Goal: Task Accomplishment & Management: Use online tool/utility

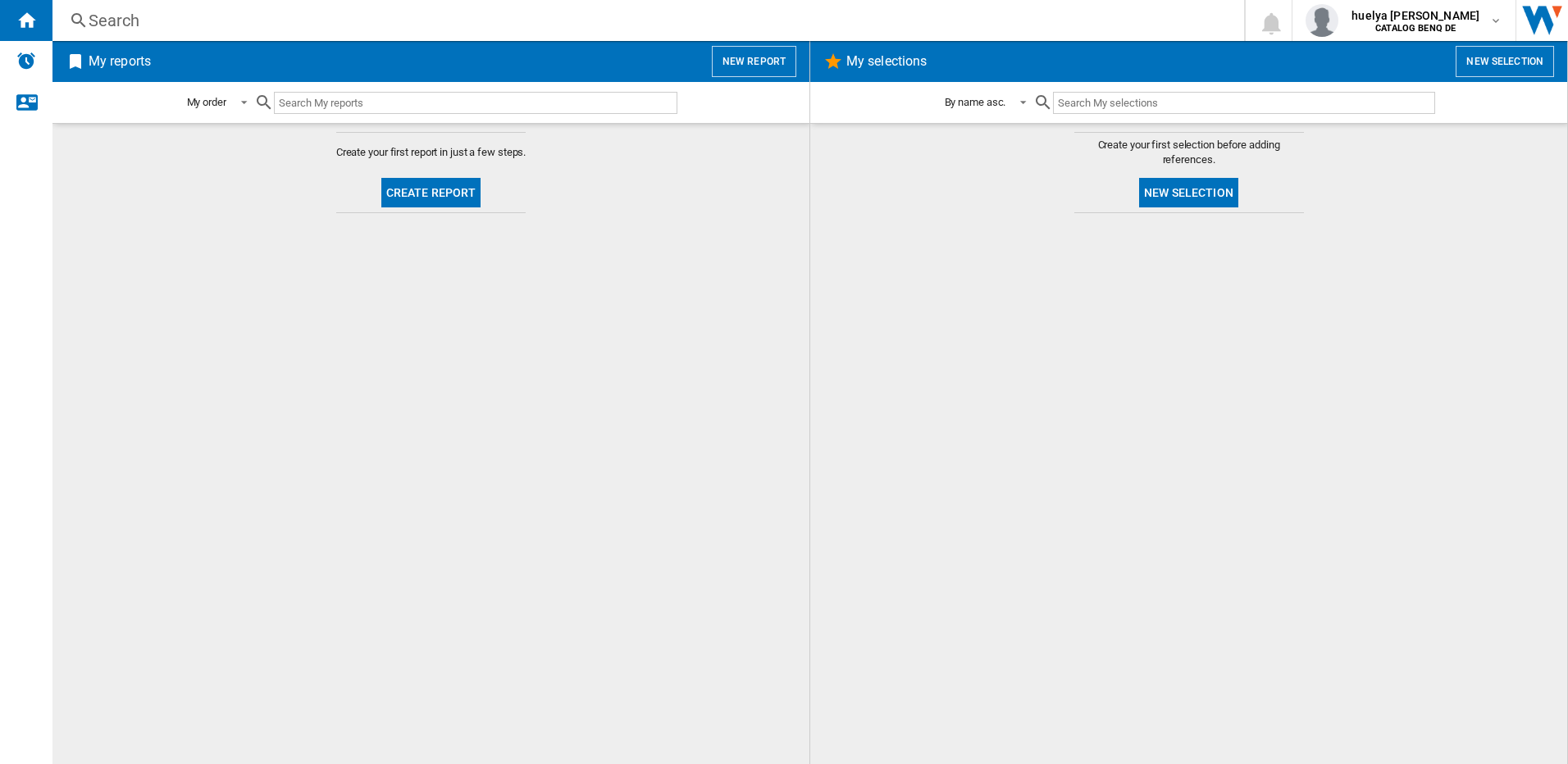
click at [409, 187] on button "Create report" at bounding box center [430, 192] width 100 height 30
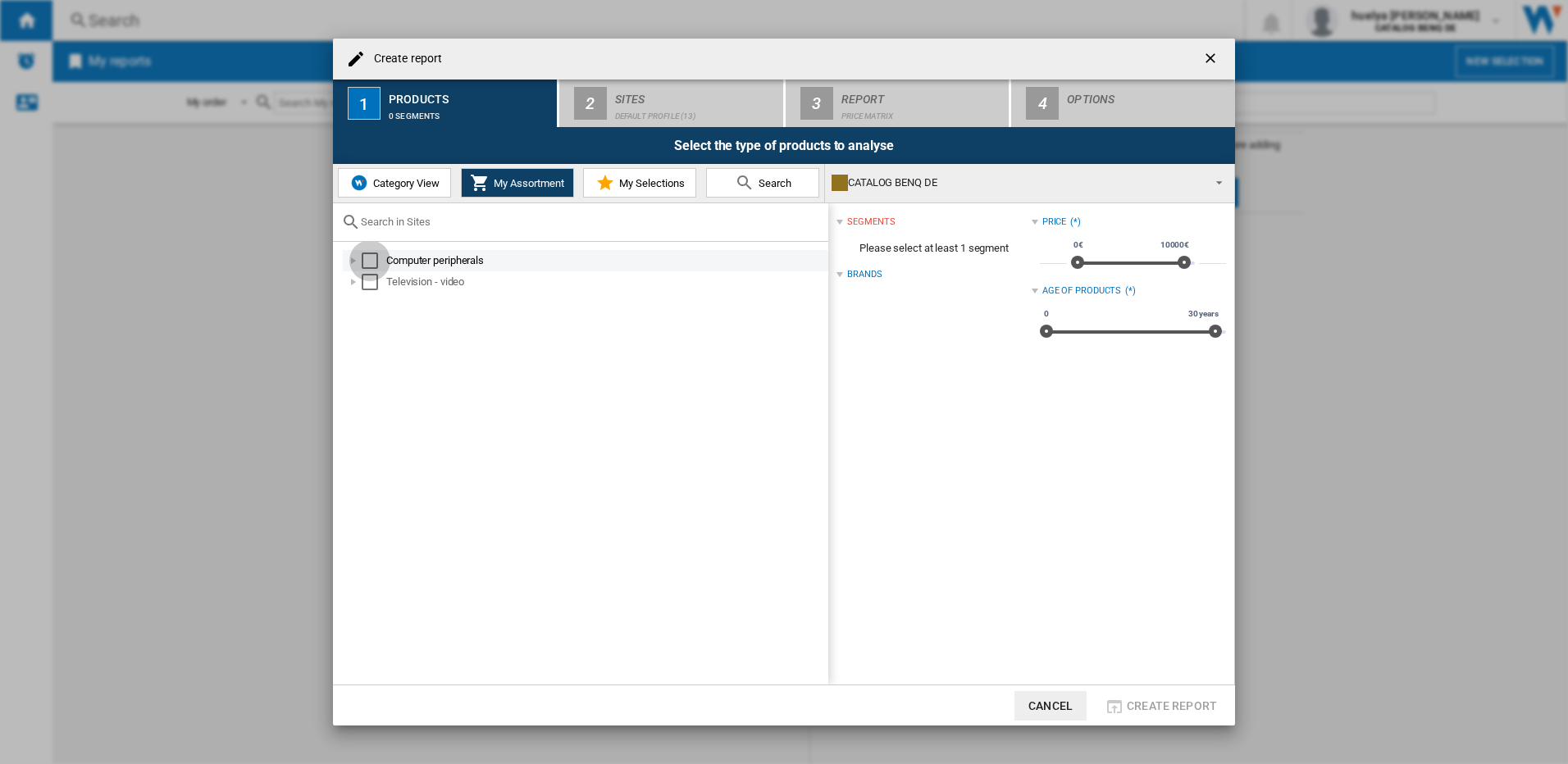
click at [366, 261] on div "Select" at bounding box center [369, 260] width 16 height 16
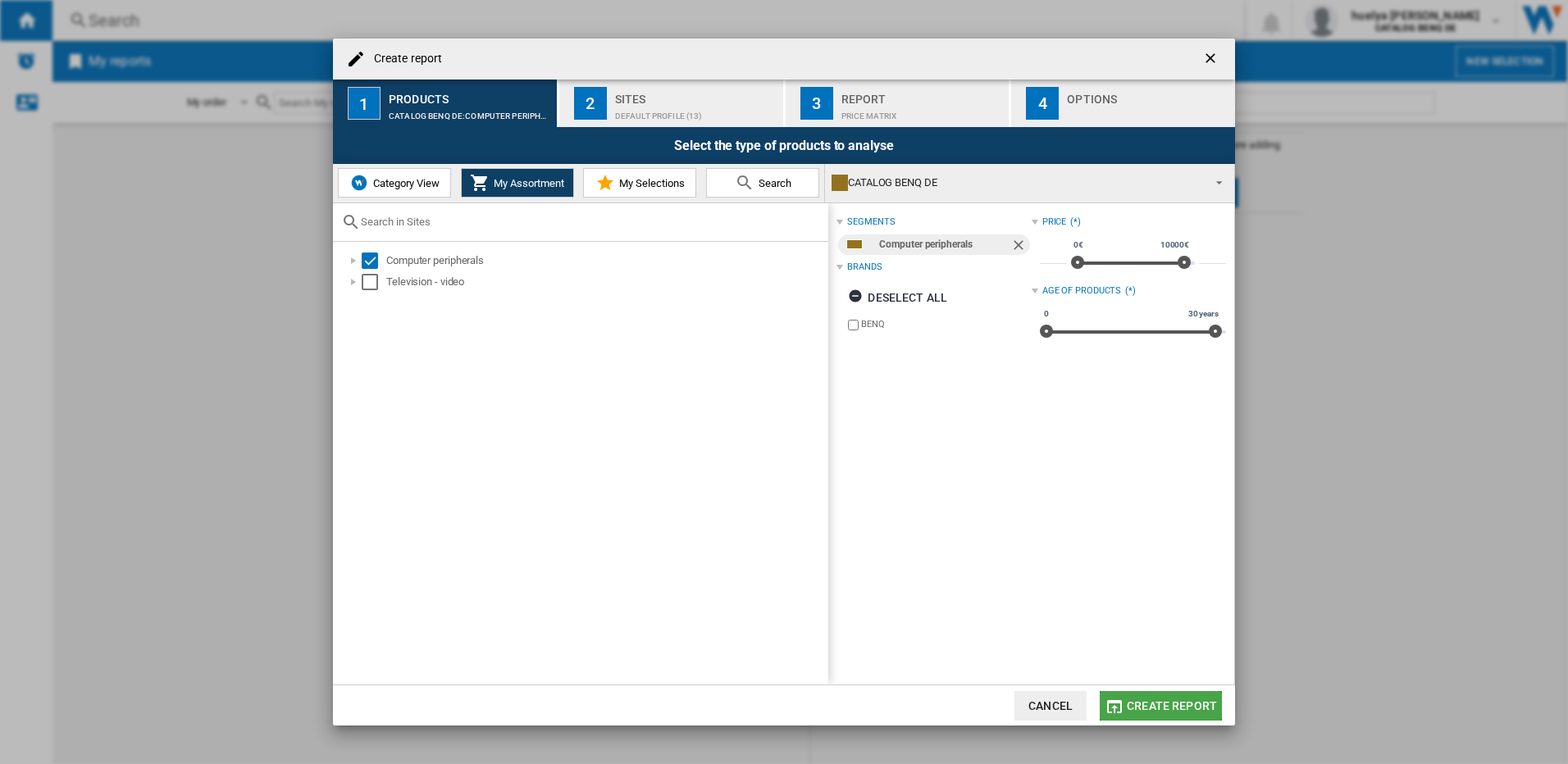
click at [1146, 704] on span "Create report" at bounding box center [1172, 705] width 90 height 13
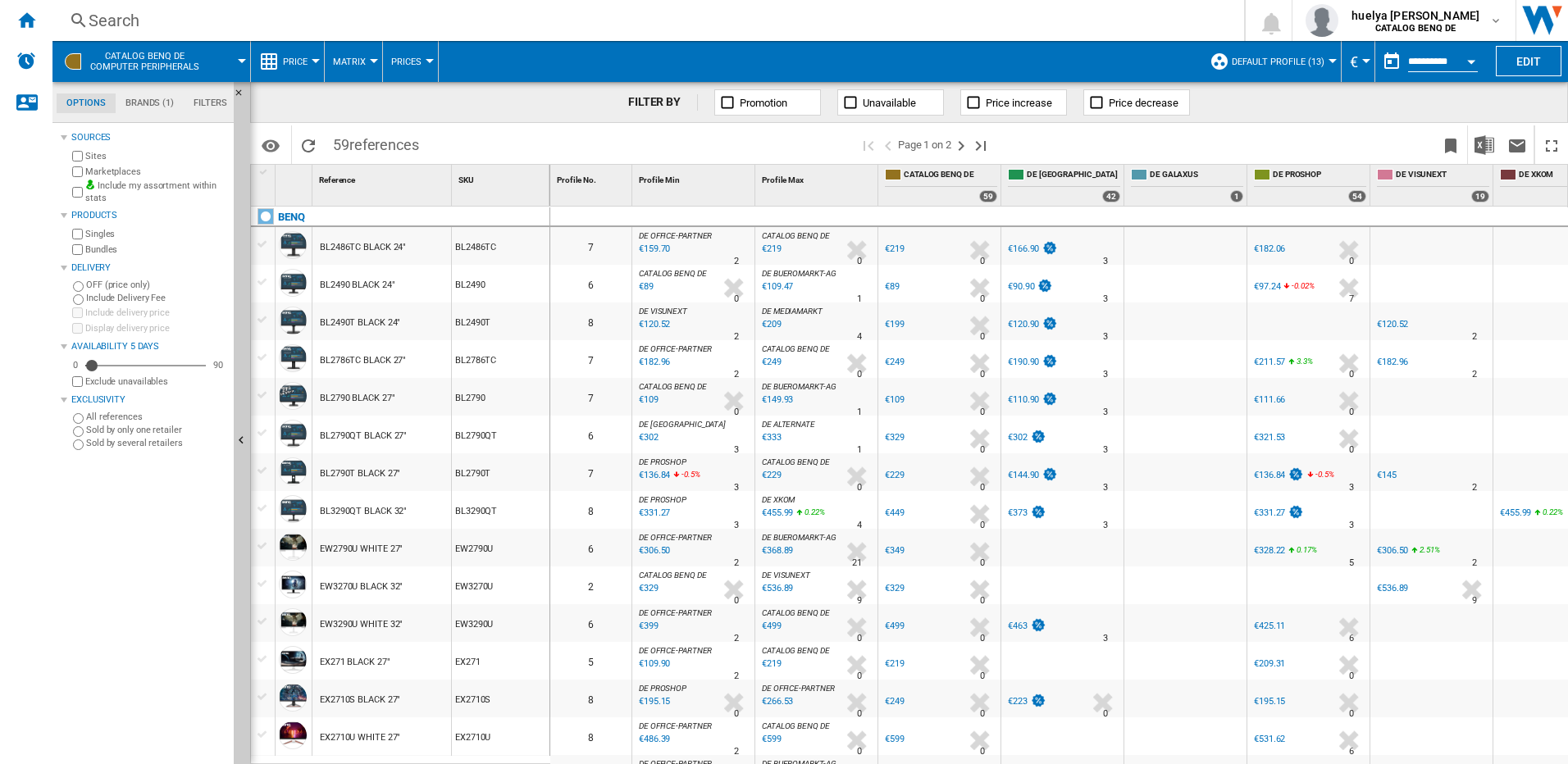
click at [193, 577] on div "Sources Sites Marketplaces Include my assortment within stats Products Singles …" at bounding box center [143, 445] width 166 height 637
click at [527, 344] on div "BL2786TC" at bounding box center [500, 359] width 98 height 37
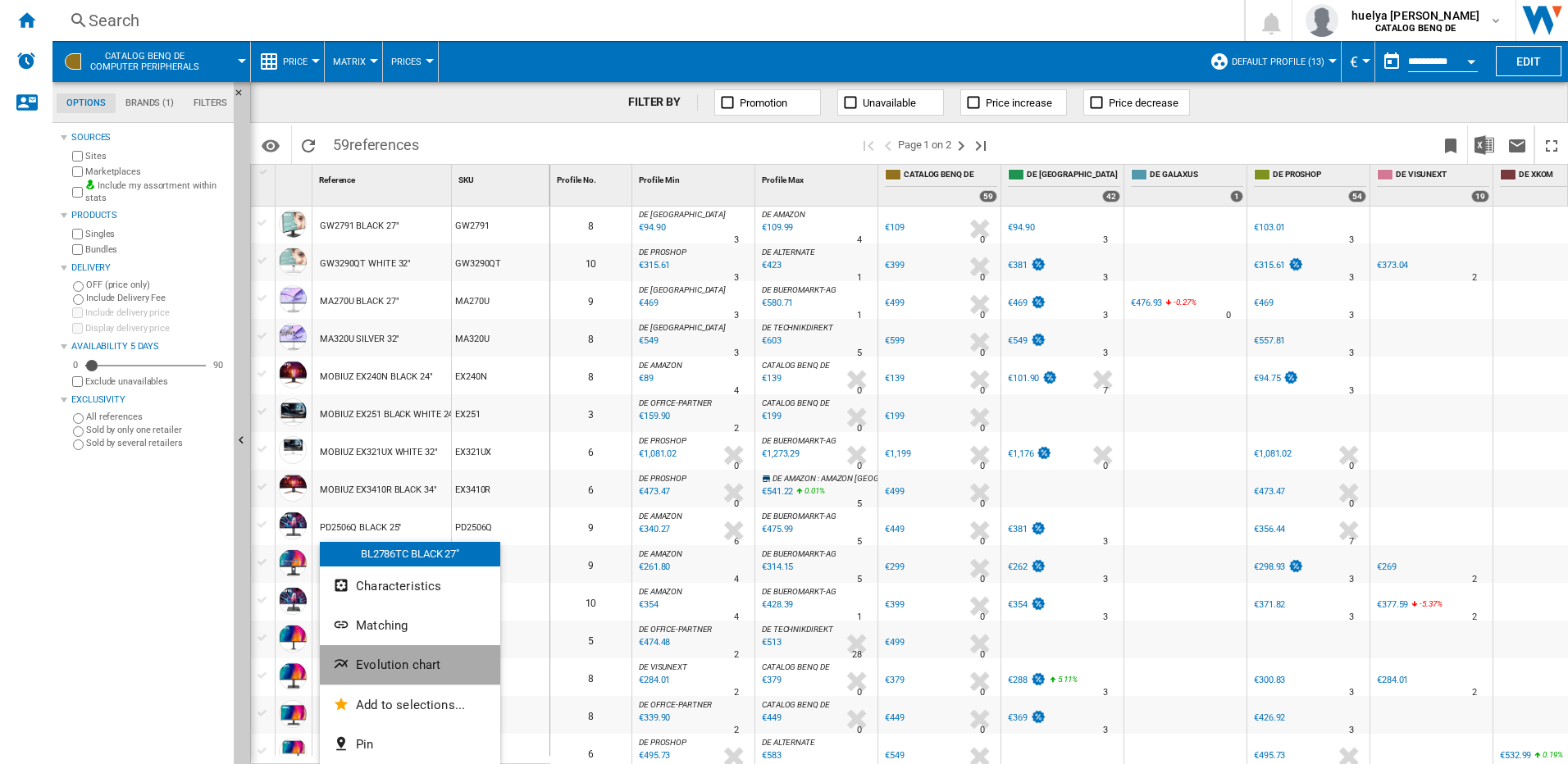
click at [396, 669] on span "Evolution chart" at bounding box center [398, 664] width 84 height 14
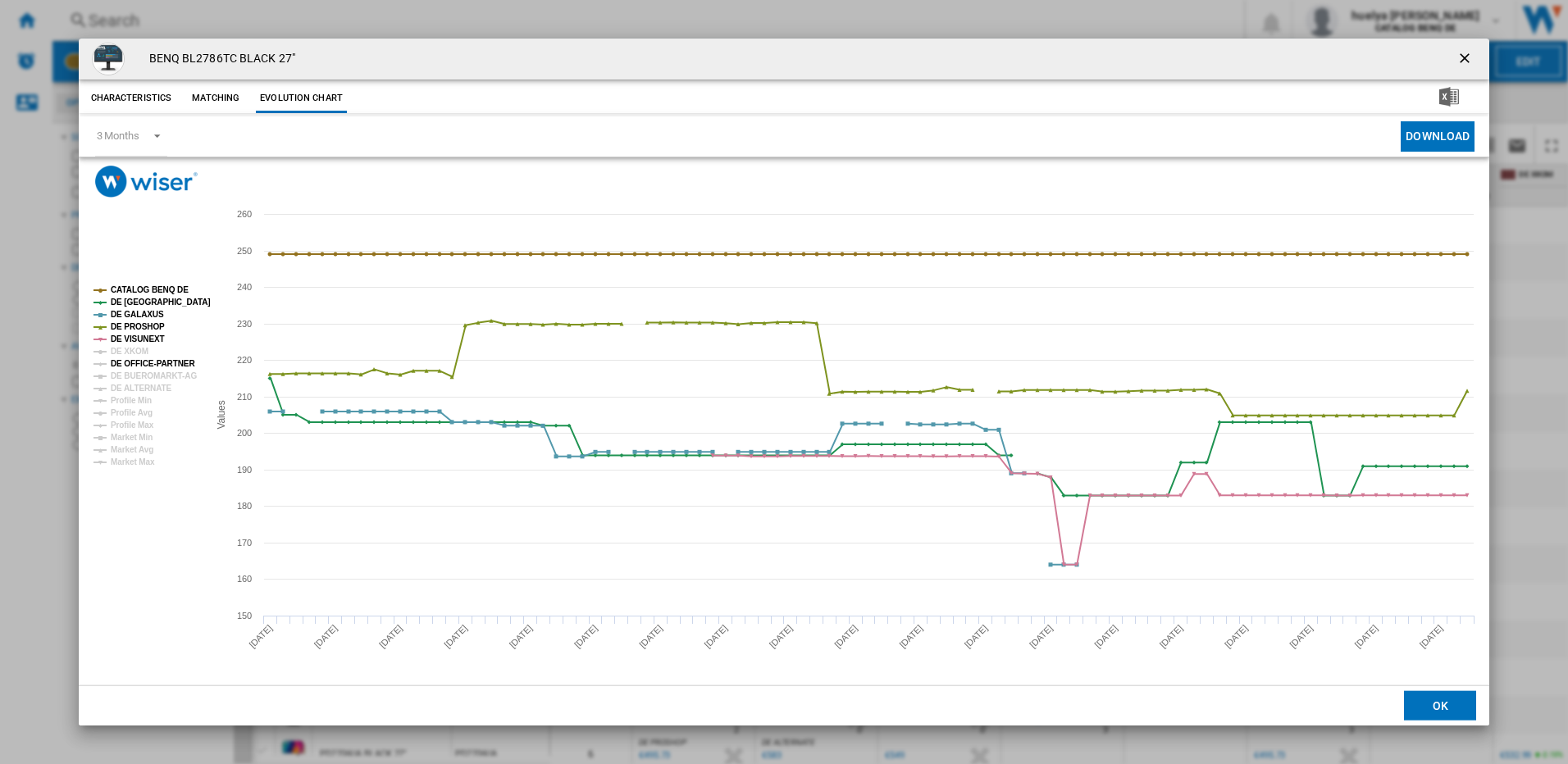
click at [146, 362] on tspan "DE OFFICE-PARTNER" at bounding box center [153, 363] width 84 height 9
click at [153, 387] on tspan "DE ALTERNATE" at bounding box center [141, 388] width 61 height 9
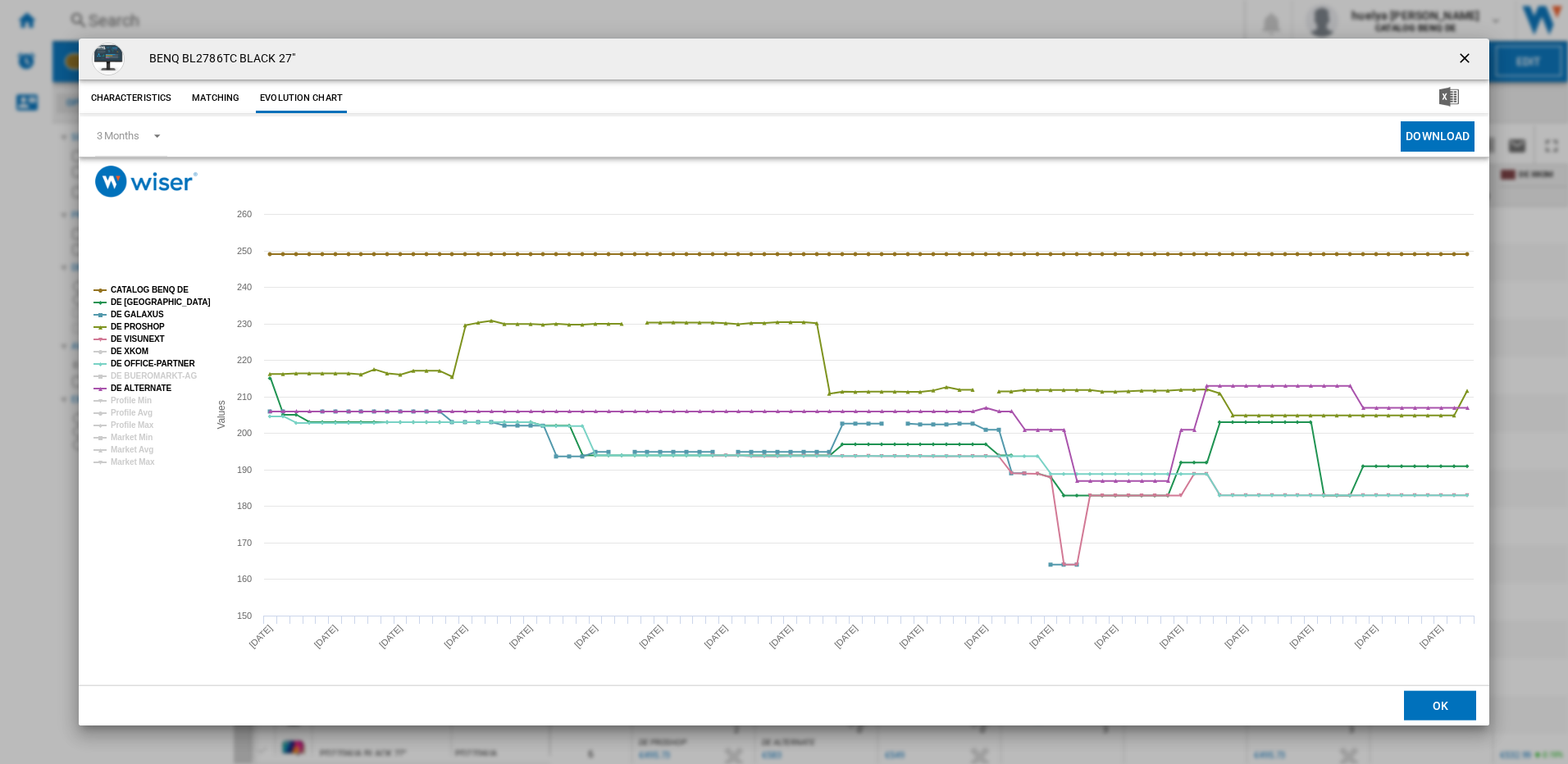
click at [136, 349] on tspan "DE XKOM" at bounding box center [130, 351] width 37 height 9
click at [143, 371] on tspan "DE BUEROMARKT-AG" at bounding box center [153, 376] width 86 height 9
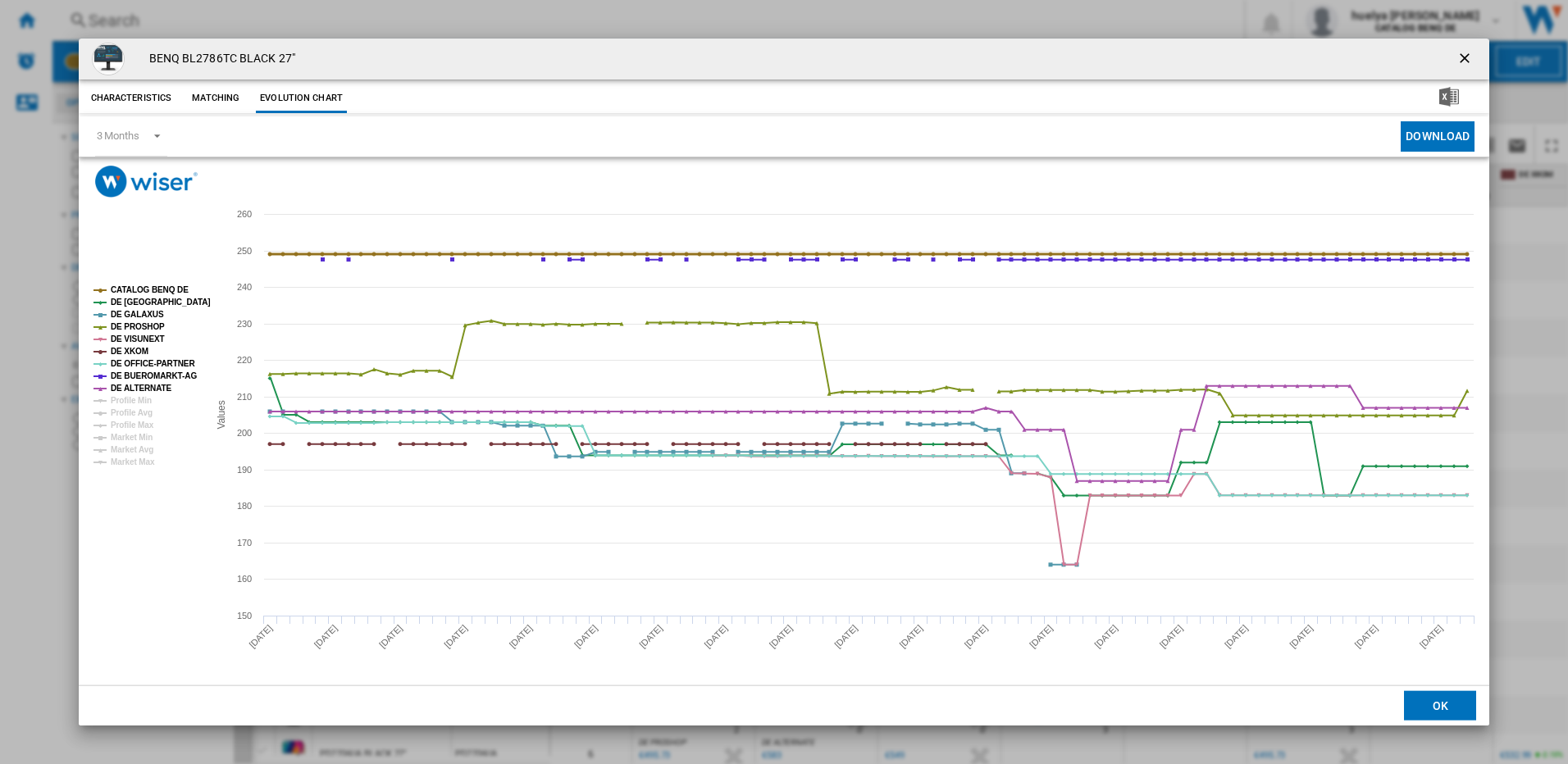
click at [116, 289] on tspan "CATALOG BENQ DE" at bounding box center [149, 290] width 78 height 9
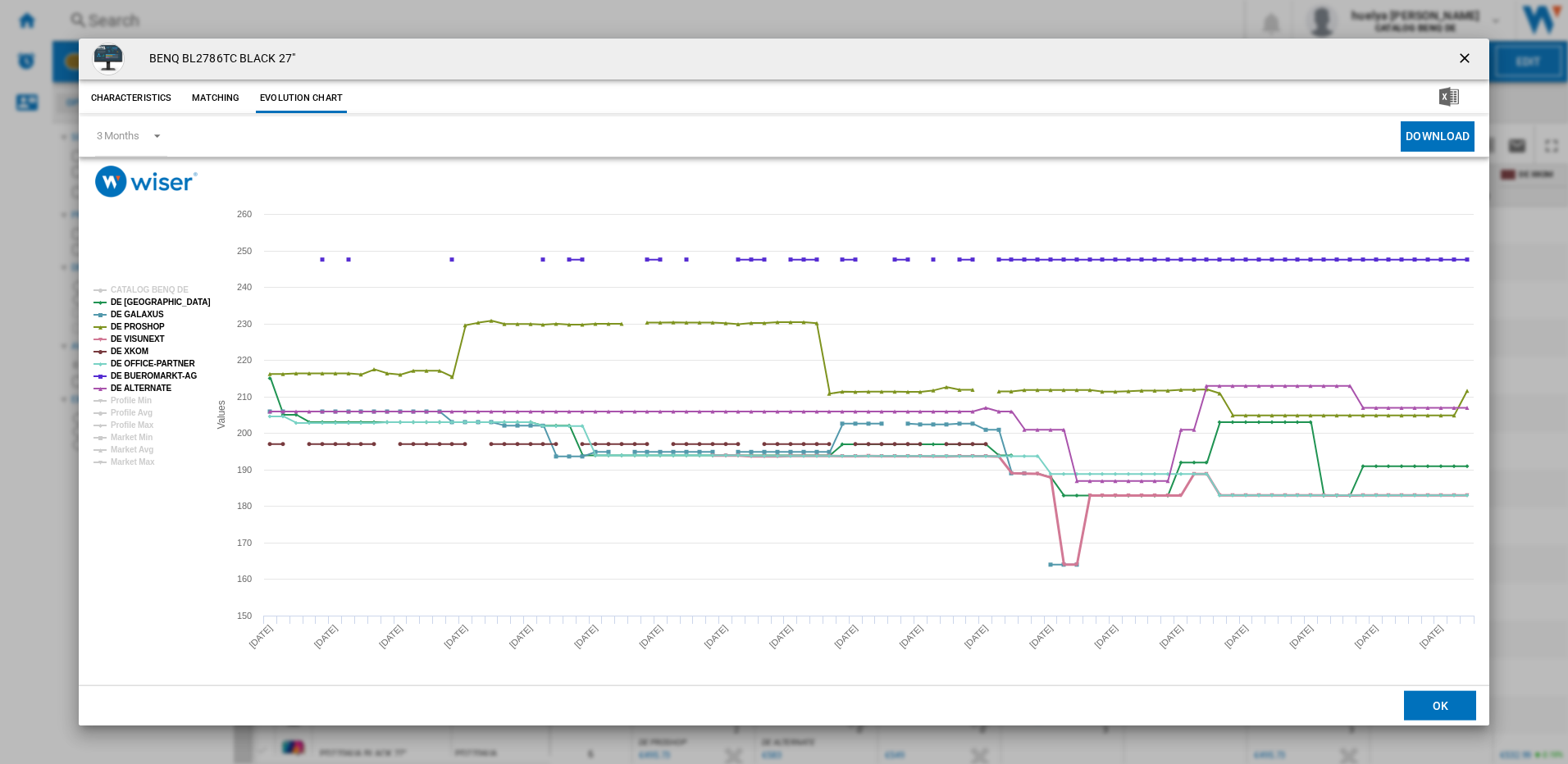
click at [143, 339] on tspan "DE VISUNEXT" at bounding box center [138, 339] width 55 height 9
click at [140, 350] on tspan "DE XKOM" at bounding box center [130, 351] width 37 height 9
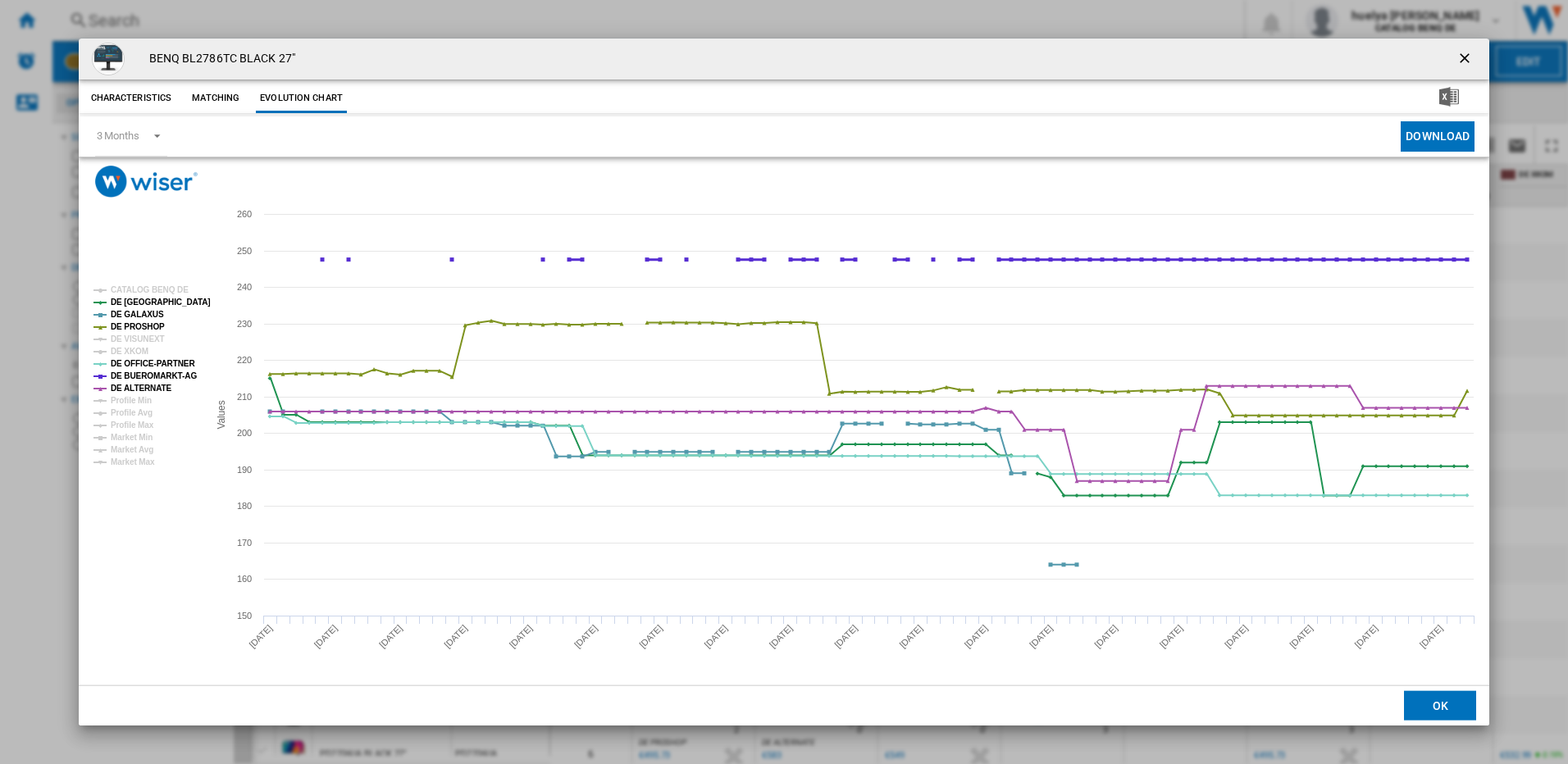
click at [161, 375] on tspan "DE BUEROMARKT-AG" at bounding box center [153, 376] width 86 height 9
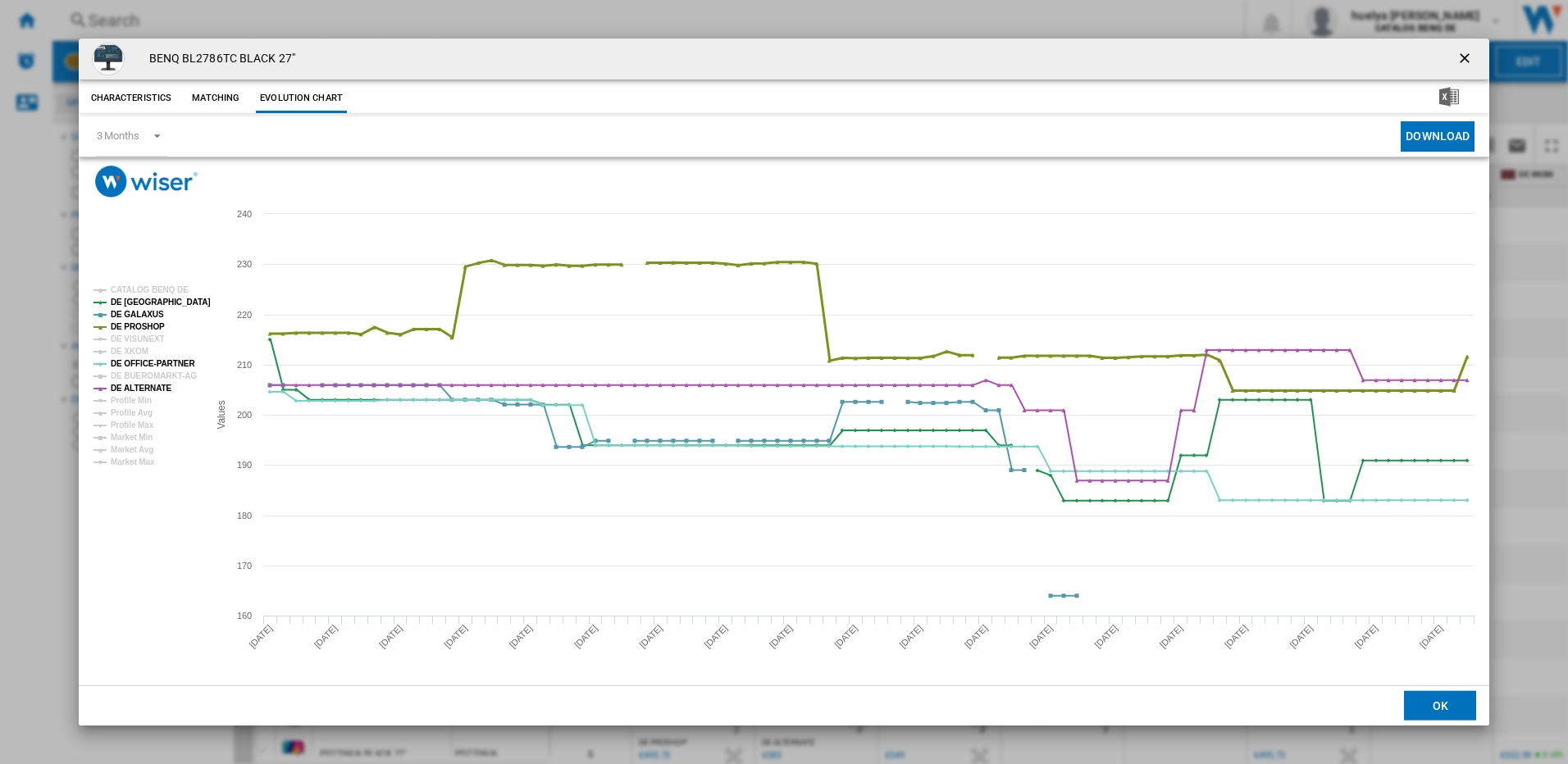
click at [147, 325] on tspan "DE PROSHOP" at bounding box center [138, 326] width 55 height 9
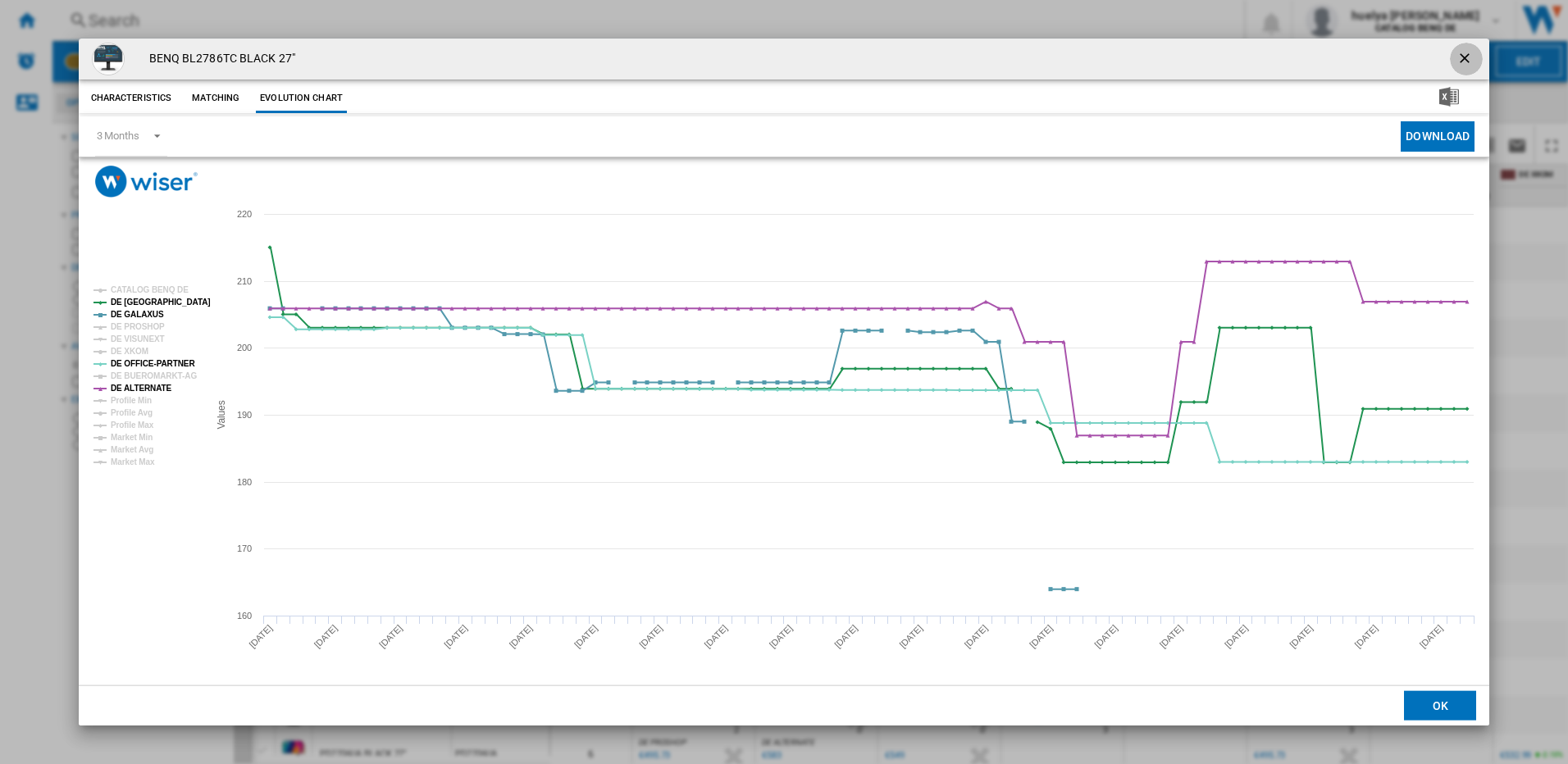
click at [1461, 55] on ng-md-icon "getI18NText('BUTTONS.CLOSE_DIALOG')" at bounding box center [1466, 60] width 20 height 20
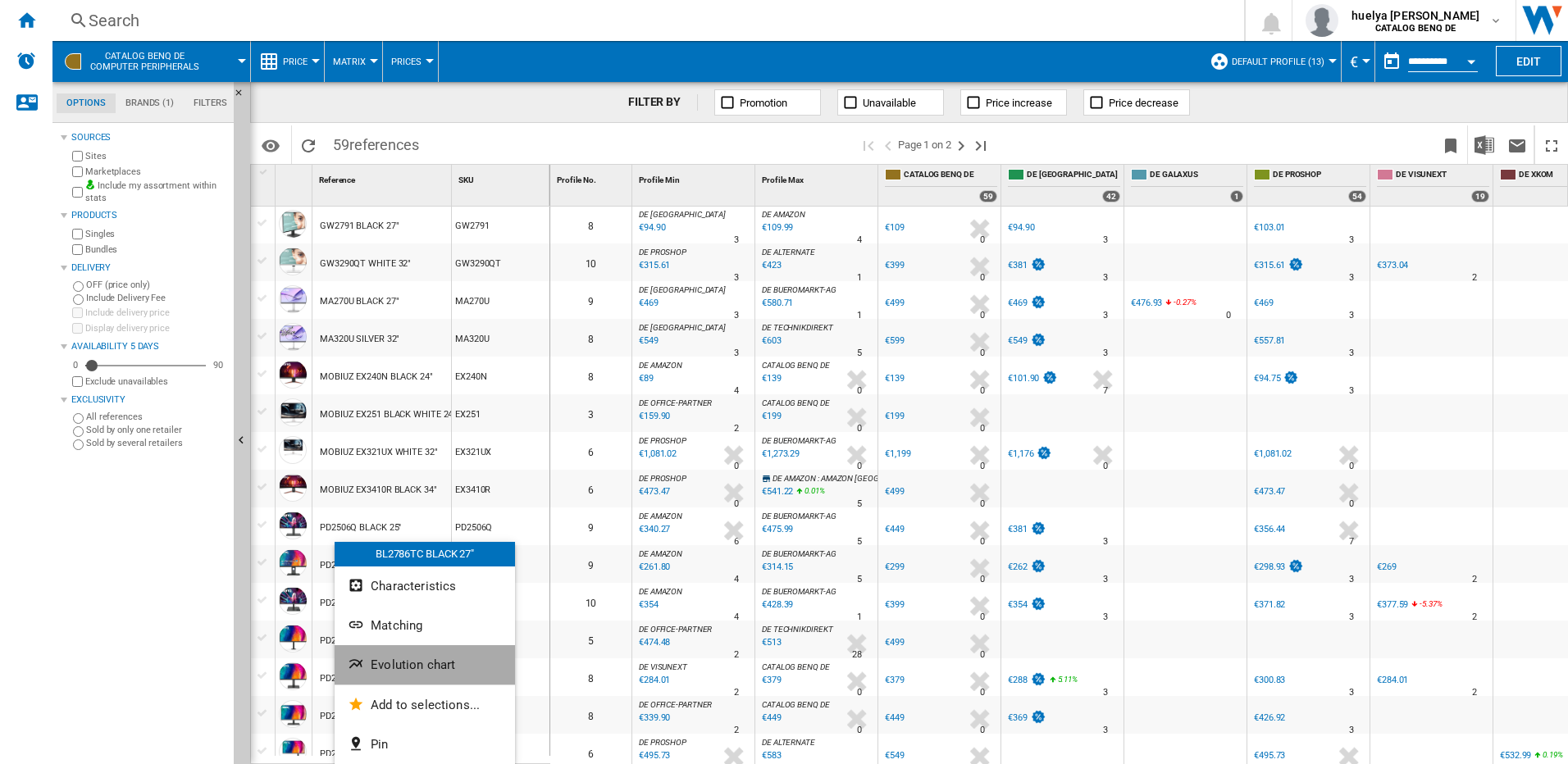
click at [406, 663] on span "Evolution chart" at bounding box center [412, 664] width 84 height 14
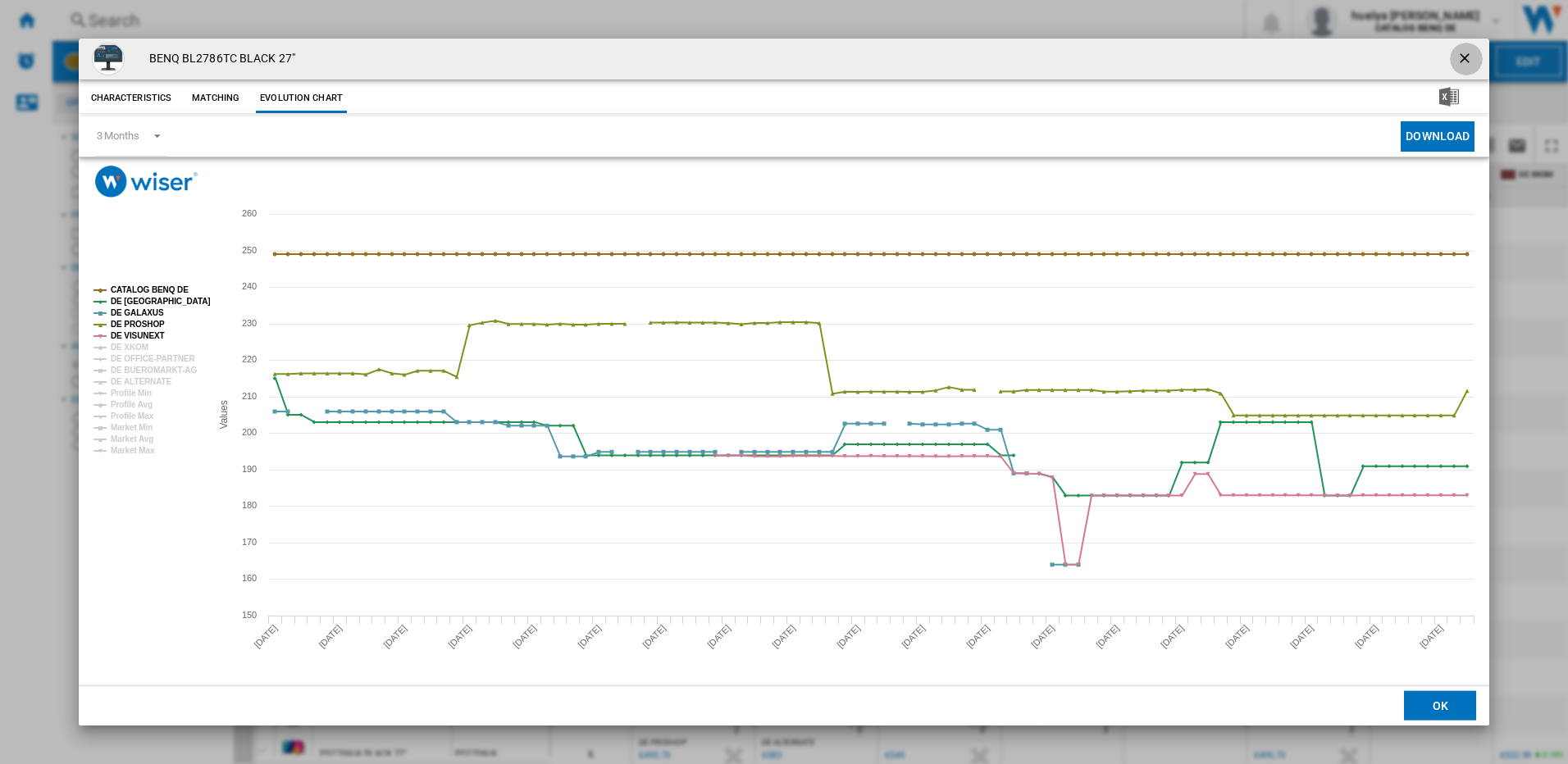
click at [1466, 55] on ng-md-icon "getI18NText('BUTTONS.CLOSE_DIALOG')" at bounding box center [1466, 60] width 20 height 20
